Goal: Find specific page/section: Find specific page/section

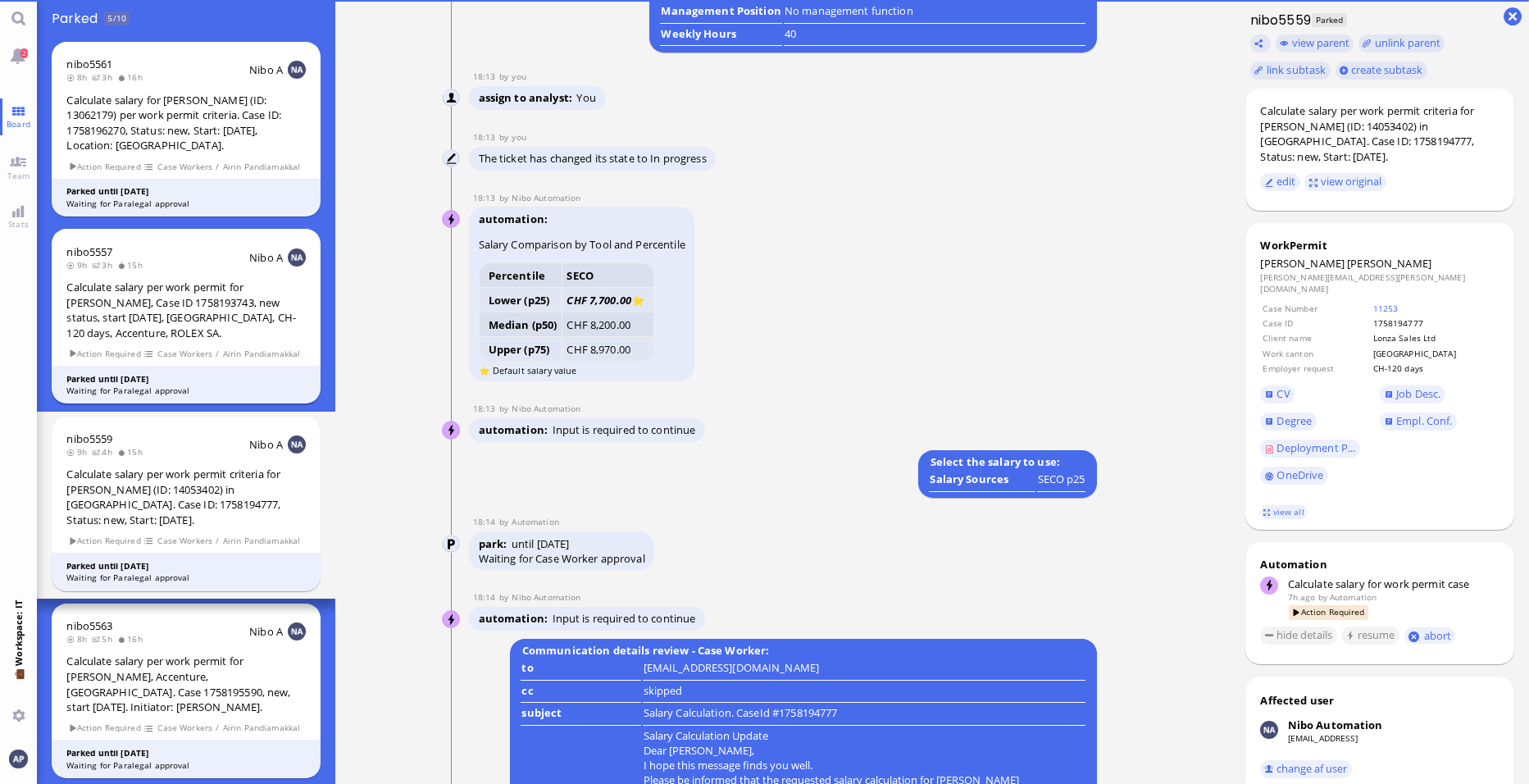
click at [173, 320] on div "Calculate salary per work permit for [PERSON_NAME], Case ID 1758193743, new sta…" at bounding box center [185, 310] width 238 height 61
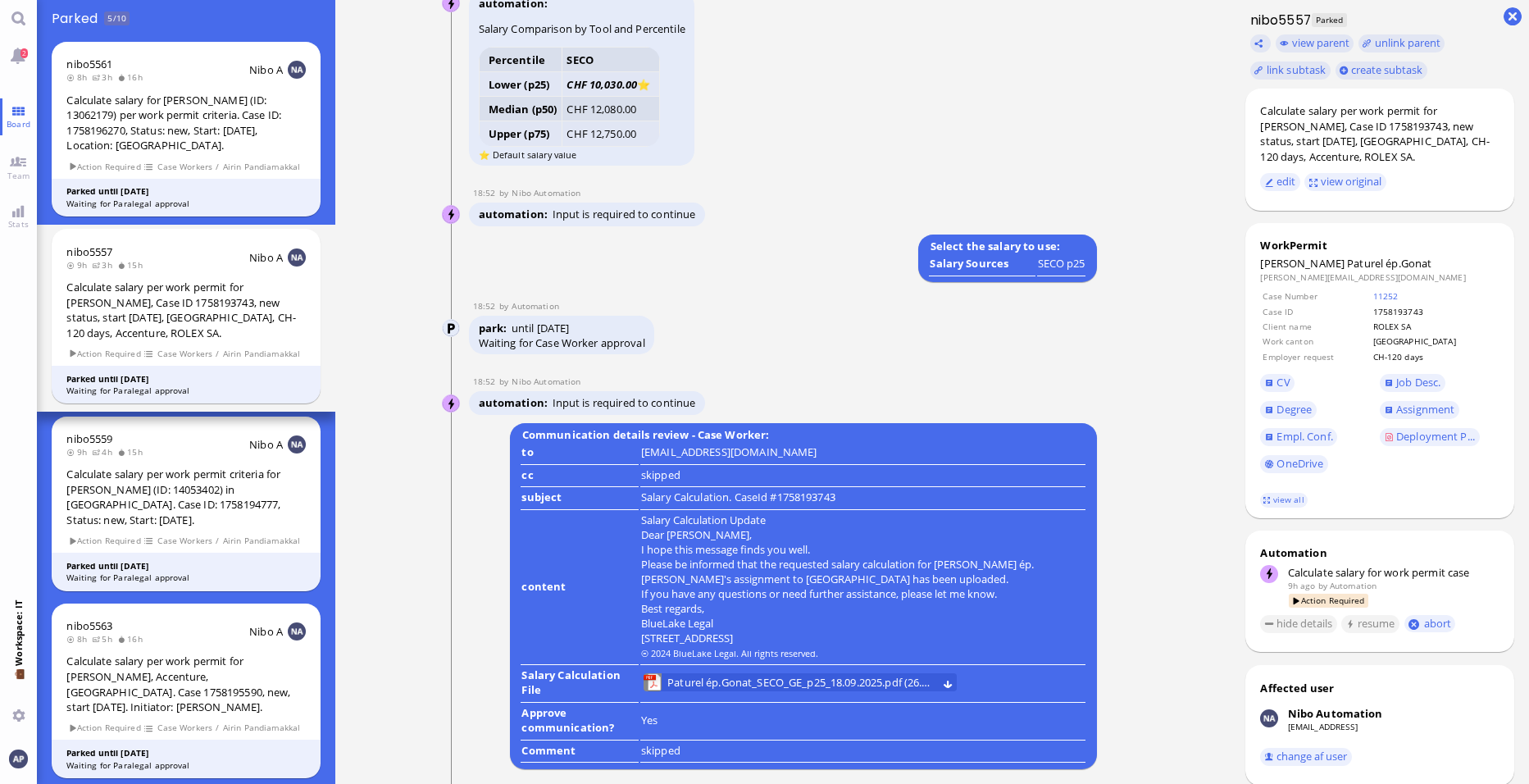
scroll to position [-1558, 0]
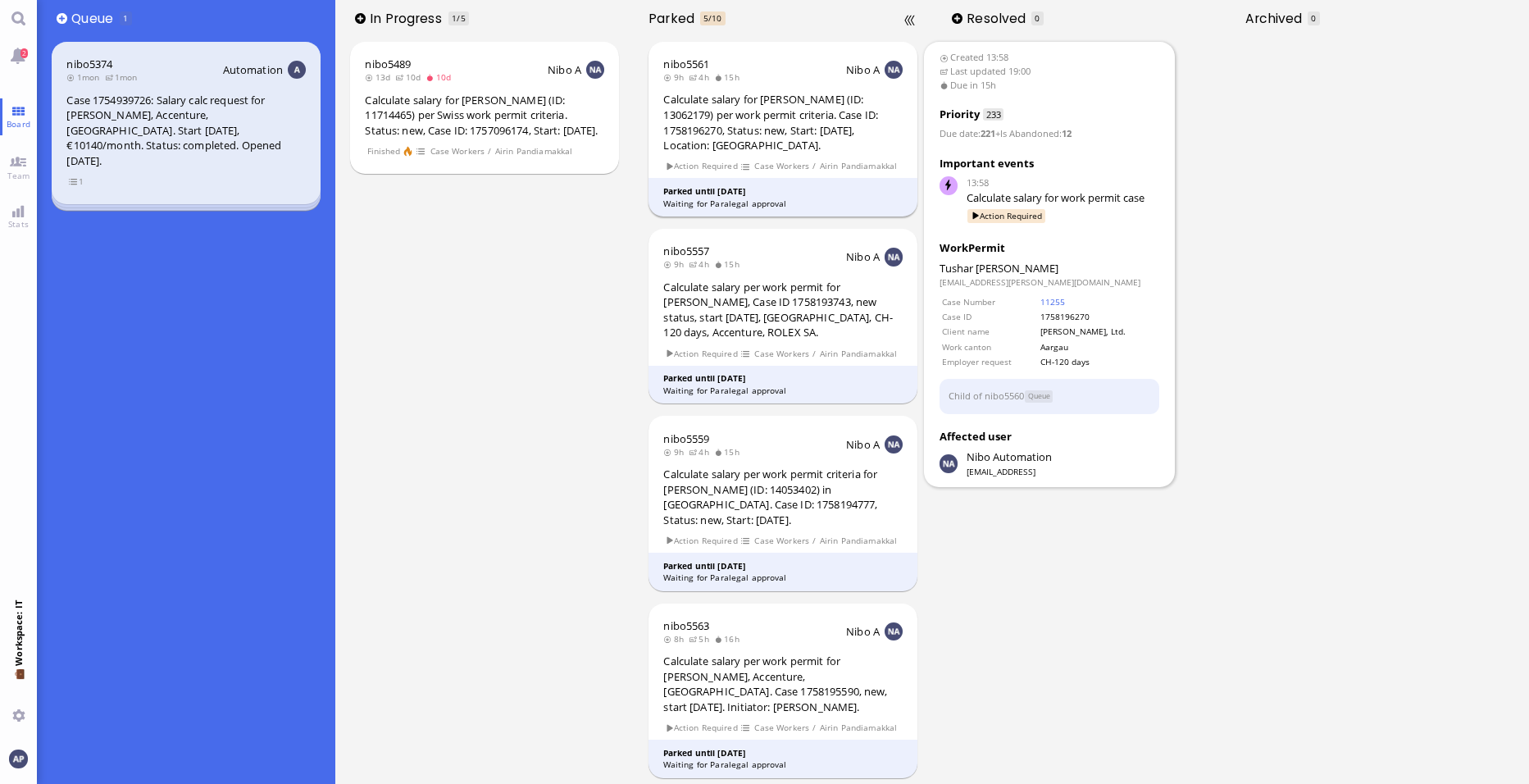
click at [755, 133] on div "Calculate salary for [PERSON_NAME] (ID: 13062179) per work permit criteria. Cas…" at bounding box center [782, 122] width 238 height 61
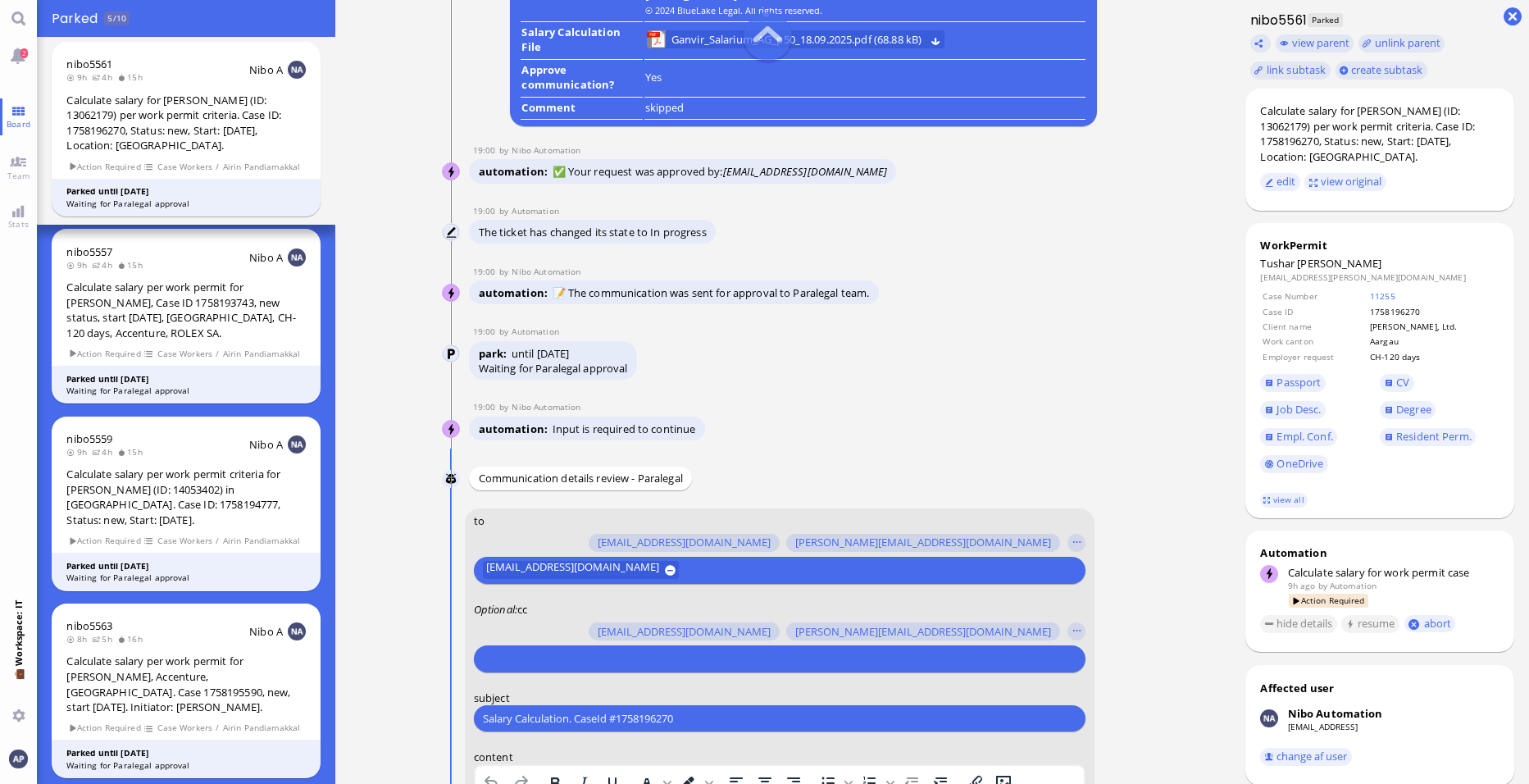
scroll to position [-656, 0]
